Goal: Information Seeking & Learning: Learn about a topic

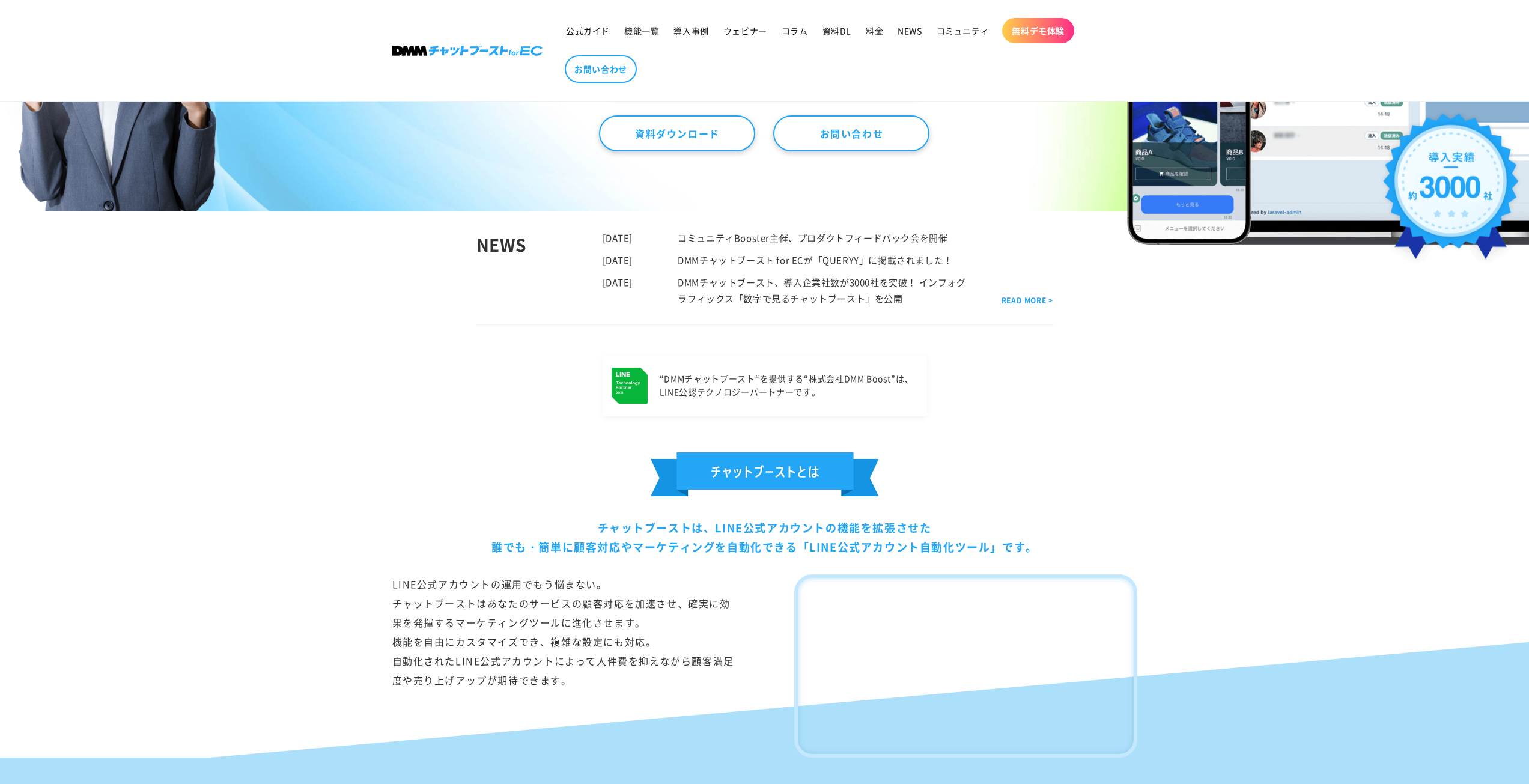
scroll to position [120, 0]
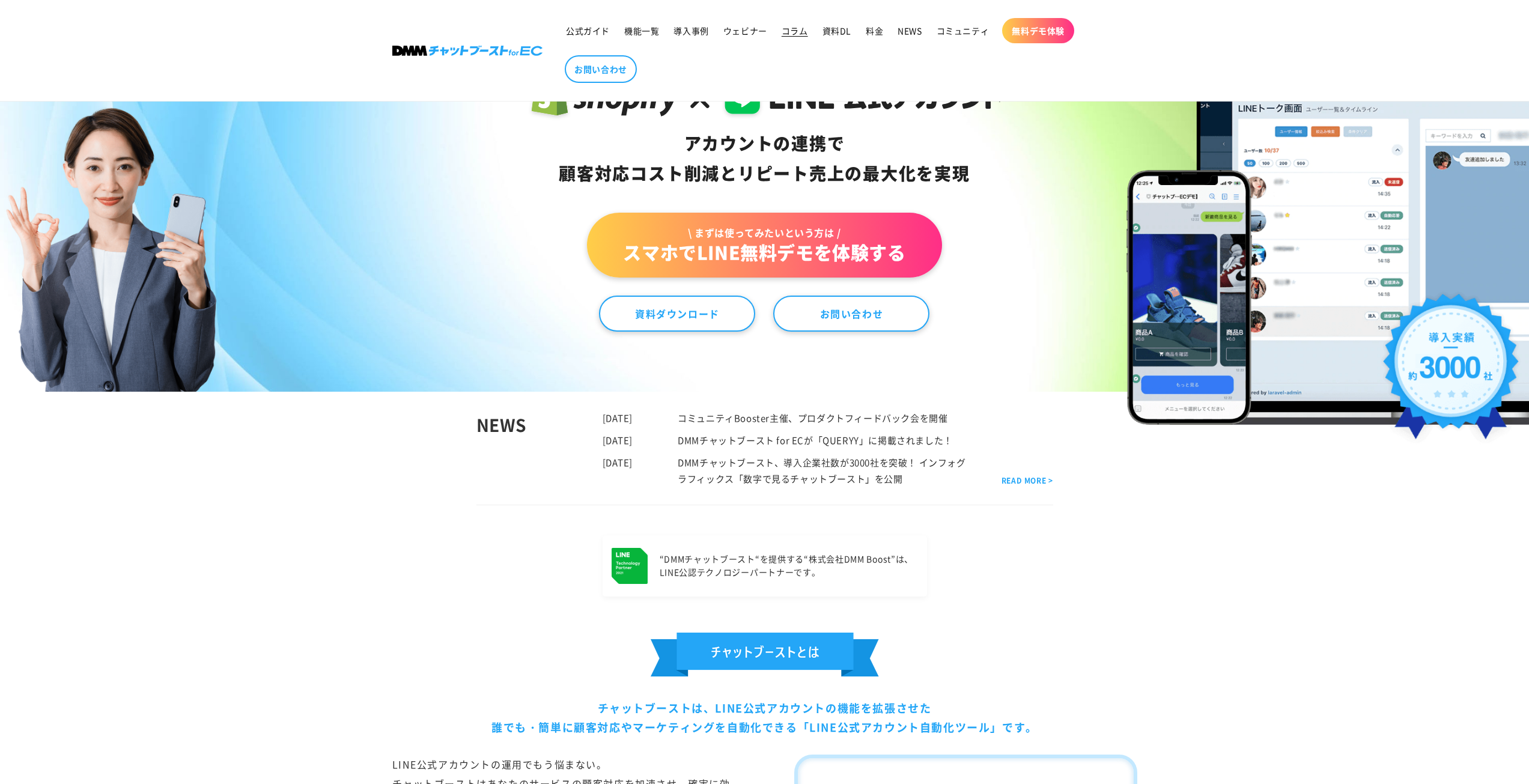
click at [803, 33] on span "コラム" at bounding box center [795, 31] width 27 height 11
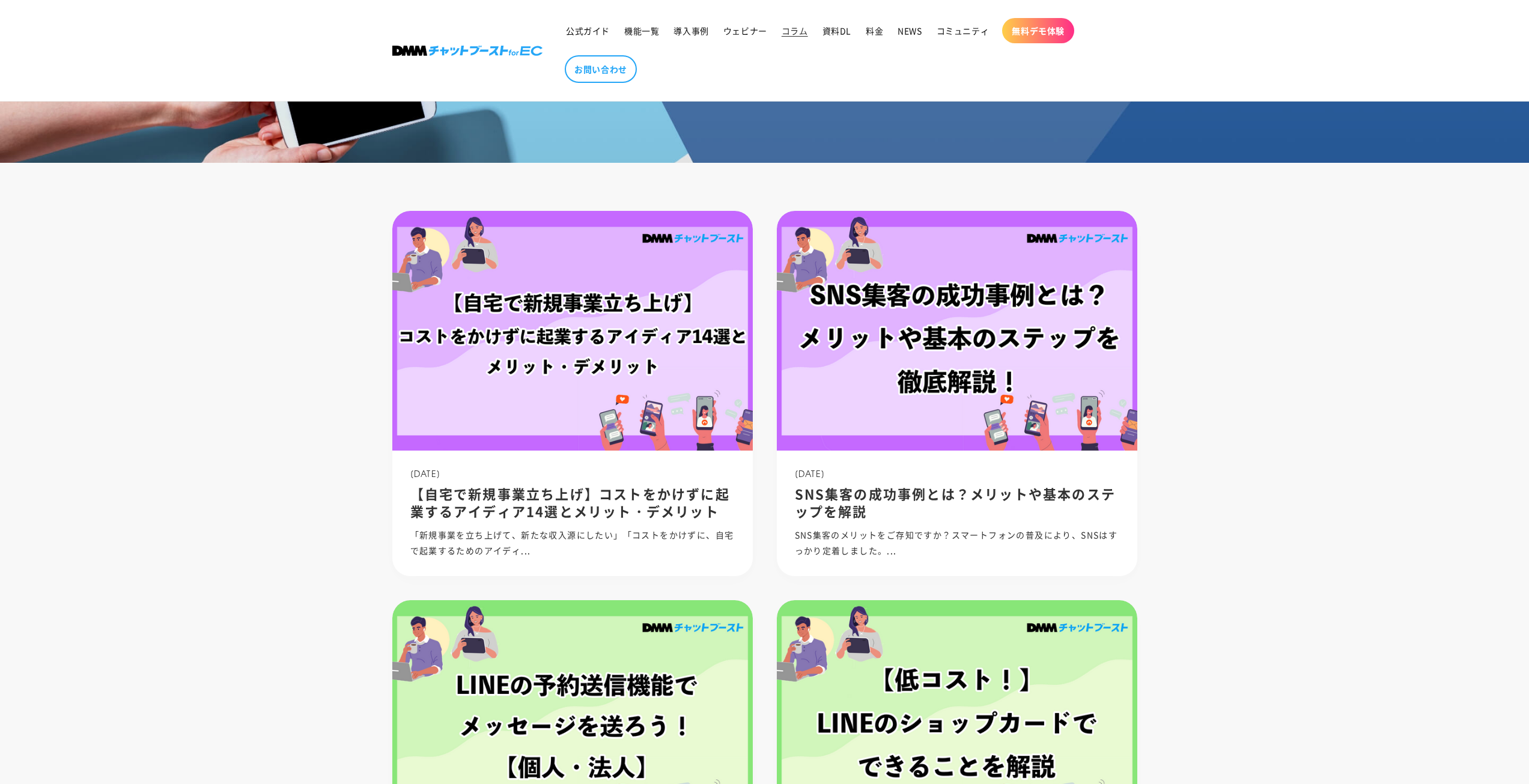
scroll to position [181, 0]
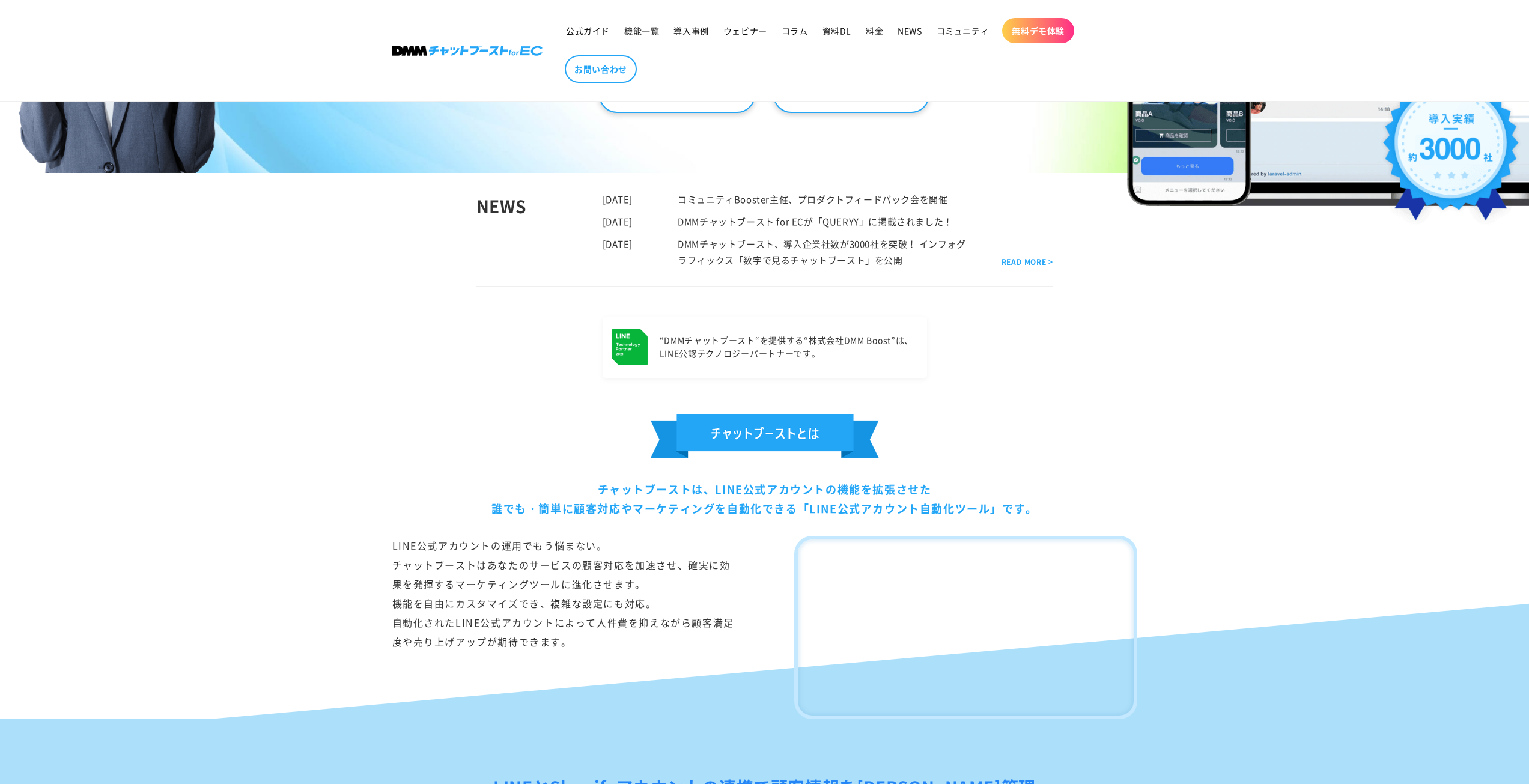
scroll to position [361, 0]
